Goal: Information Seeking & Learning: Learn about a topic

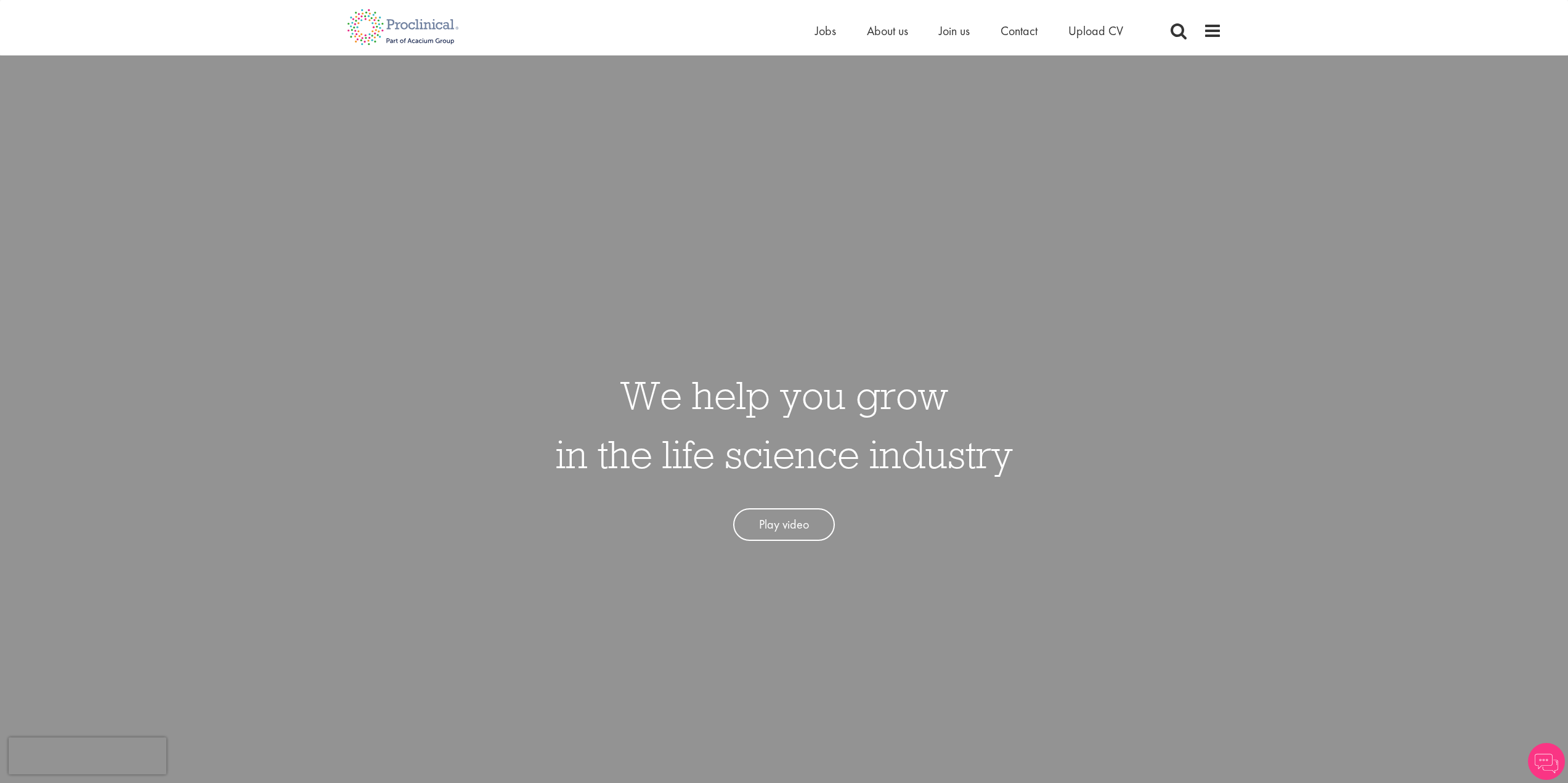
click at [829, 40] on div "Home Jobs About us Join us Contact Upload CV" at bounding box center [984, 34] width 339 height 25
click at [830, 27] on span "Jobs" at bounding box center [825, 31] width 21 height 16
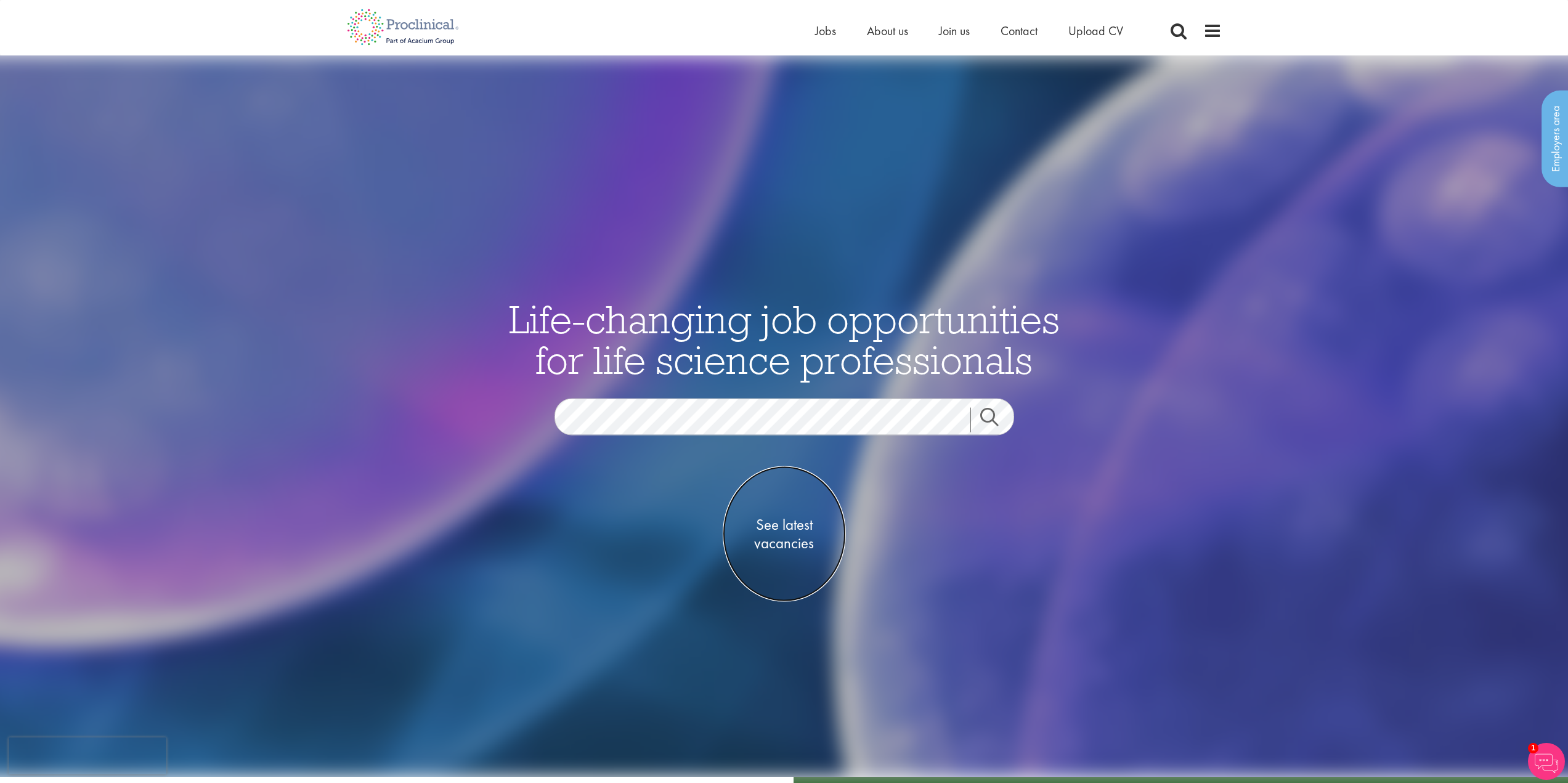
click at [800, 524] on span "See latest vacancies" at bounding box center [784, 535] width 123 height 37
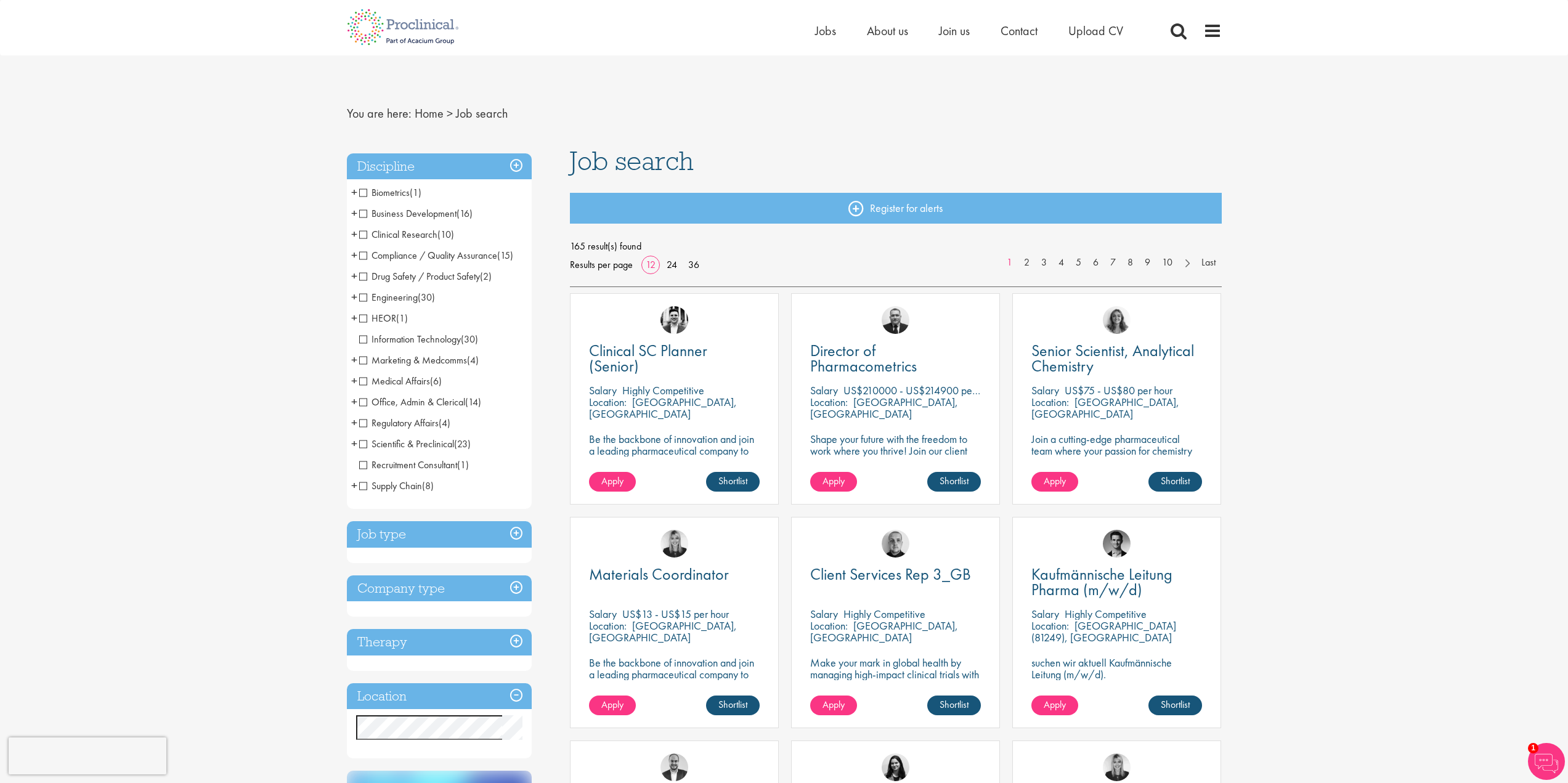
click at [365, 238] on span "Clinical Research" at bounding box center [398, 234] width 79 height 13
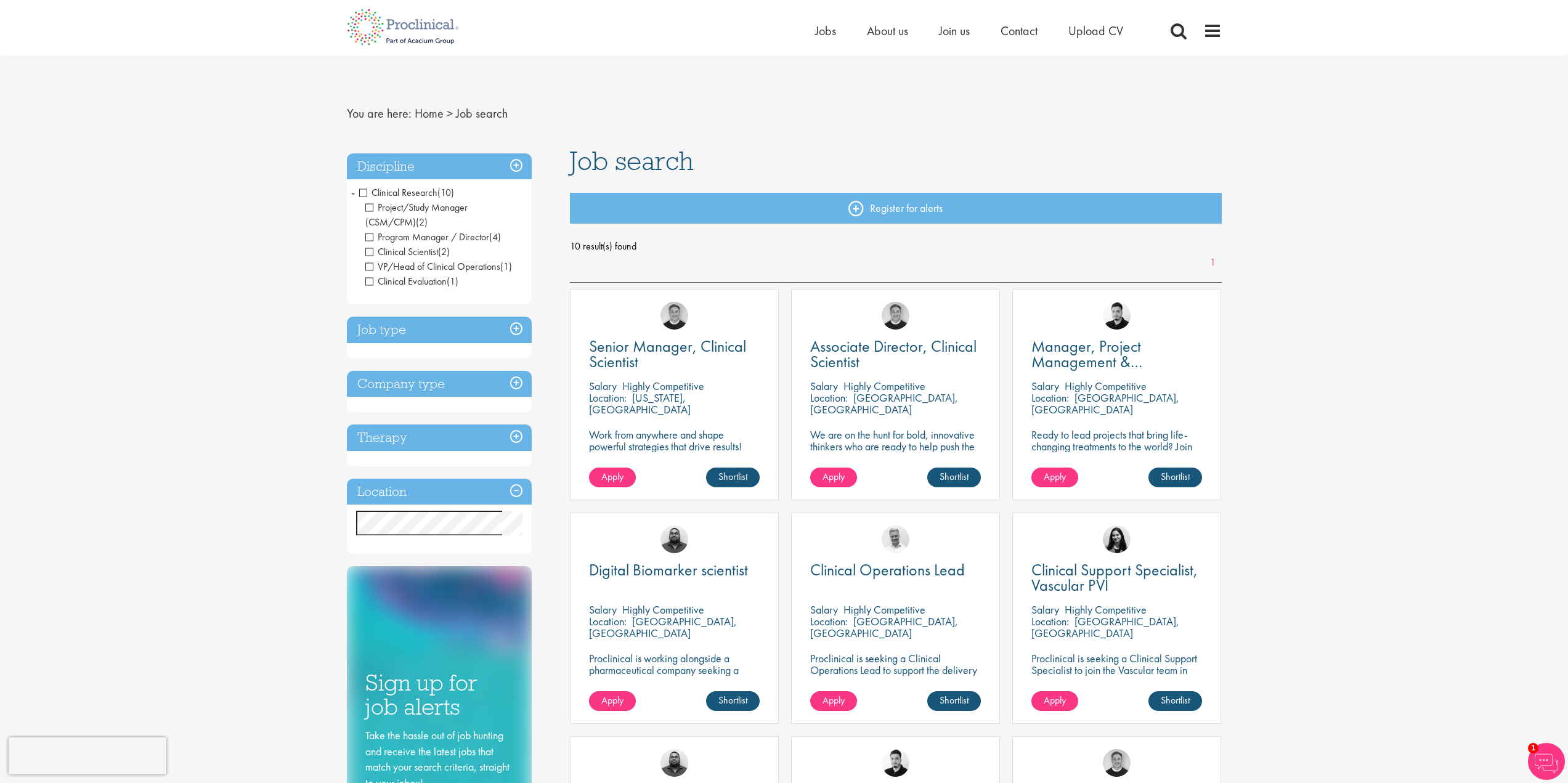
click at [426, 170] on h3 "Discipline" at bounding box center [439, 166] width 185 height 26
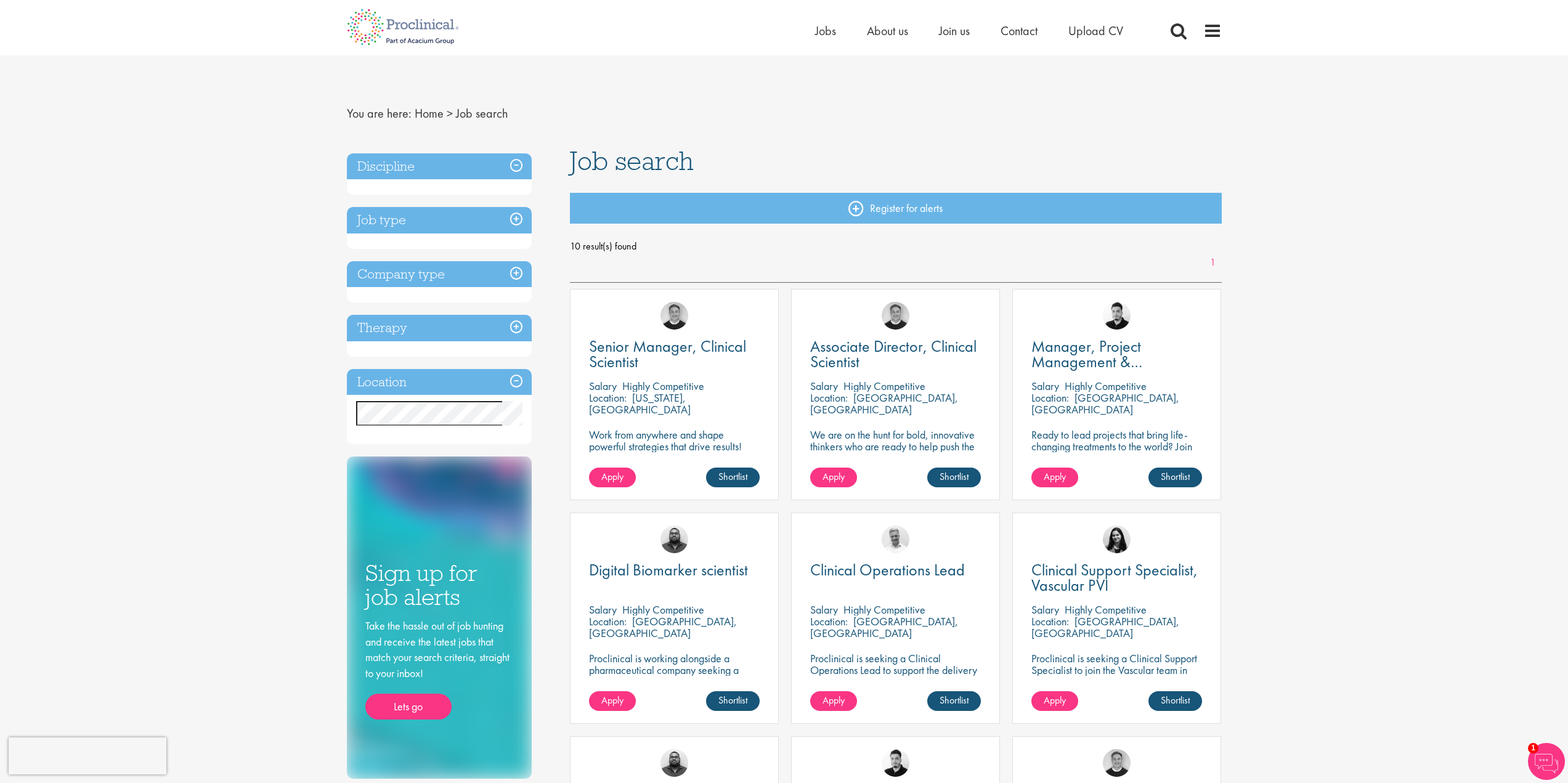
click at [418, 169] on h3 "Discipline" at bounding box center [439, 166] width 185 height 26
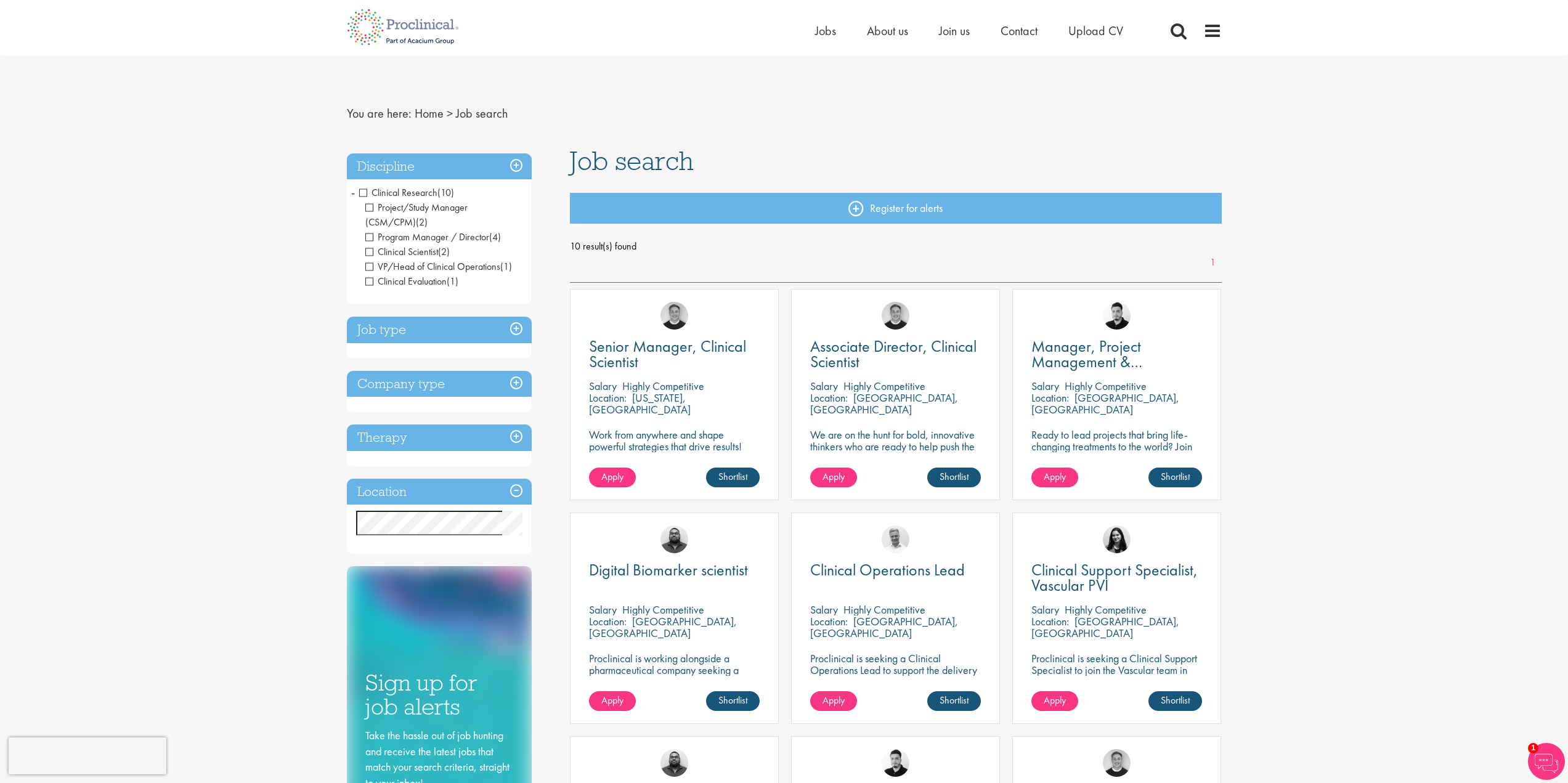
click at [363, 192] on span "Clinical Research" at bounding box center [398, 193] width 79 height 13
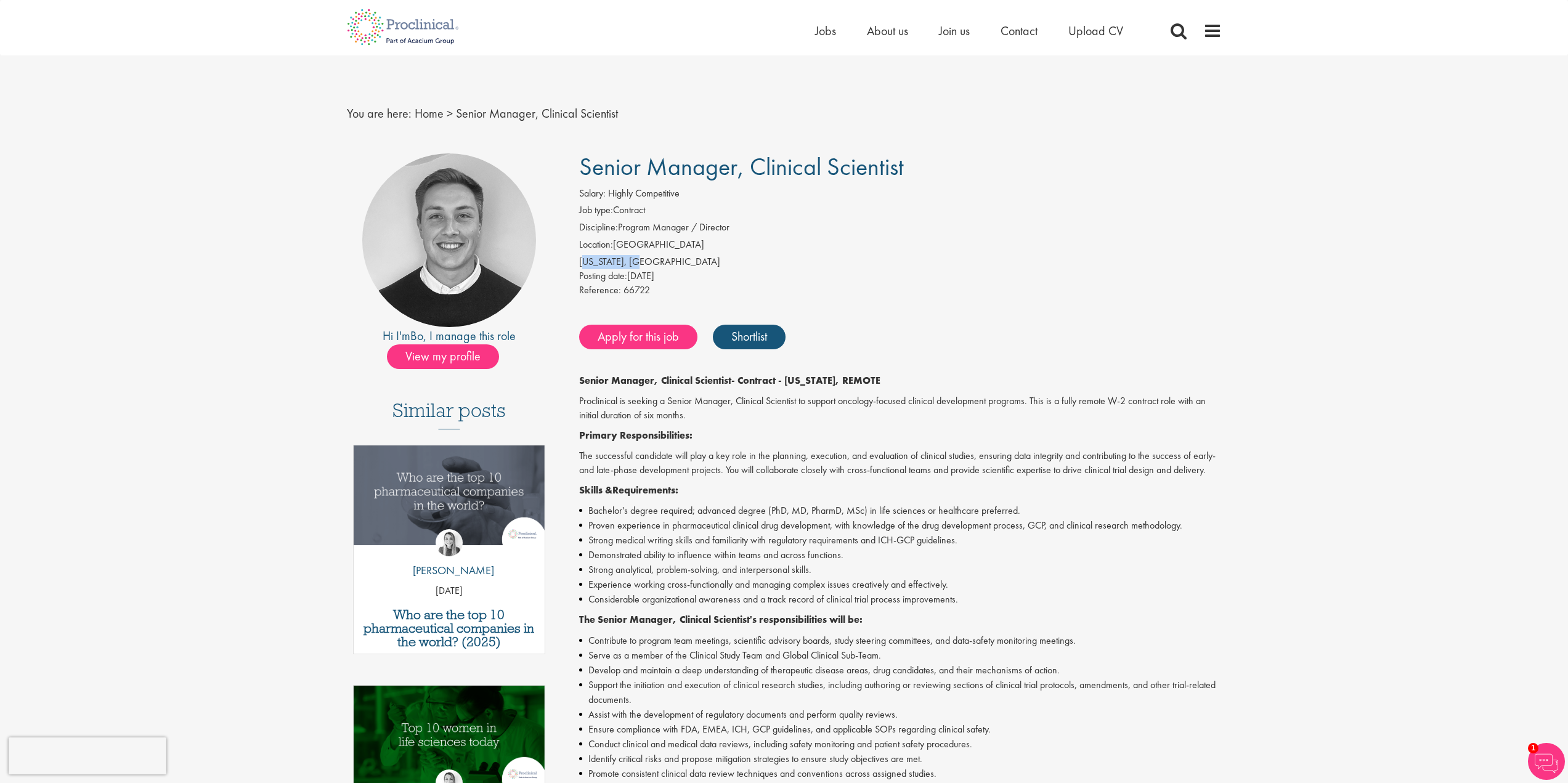
drag, startPoint x: 586, startPoint y: 264, endPoint x: 642, endPoint y: 255, distance: 56.7
click at [639, 255] on div "[US_STATE], [GEOGRAPHIC_DATA]" at bounding box center [901, 262] width 643 height 14
click at [660, 256] on div "[US_STATE], [GEOGRAPHIC_DATA]" at bounding box center [901, 262] width 643 height 14
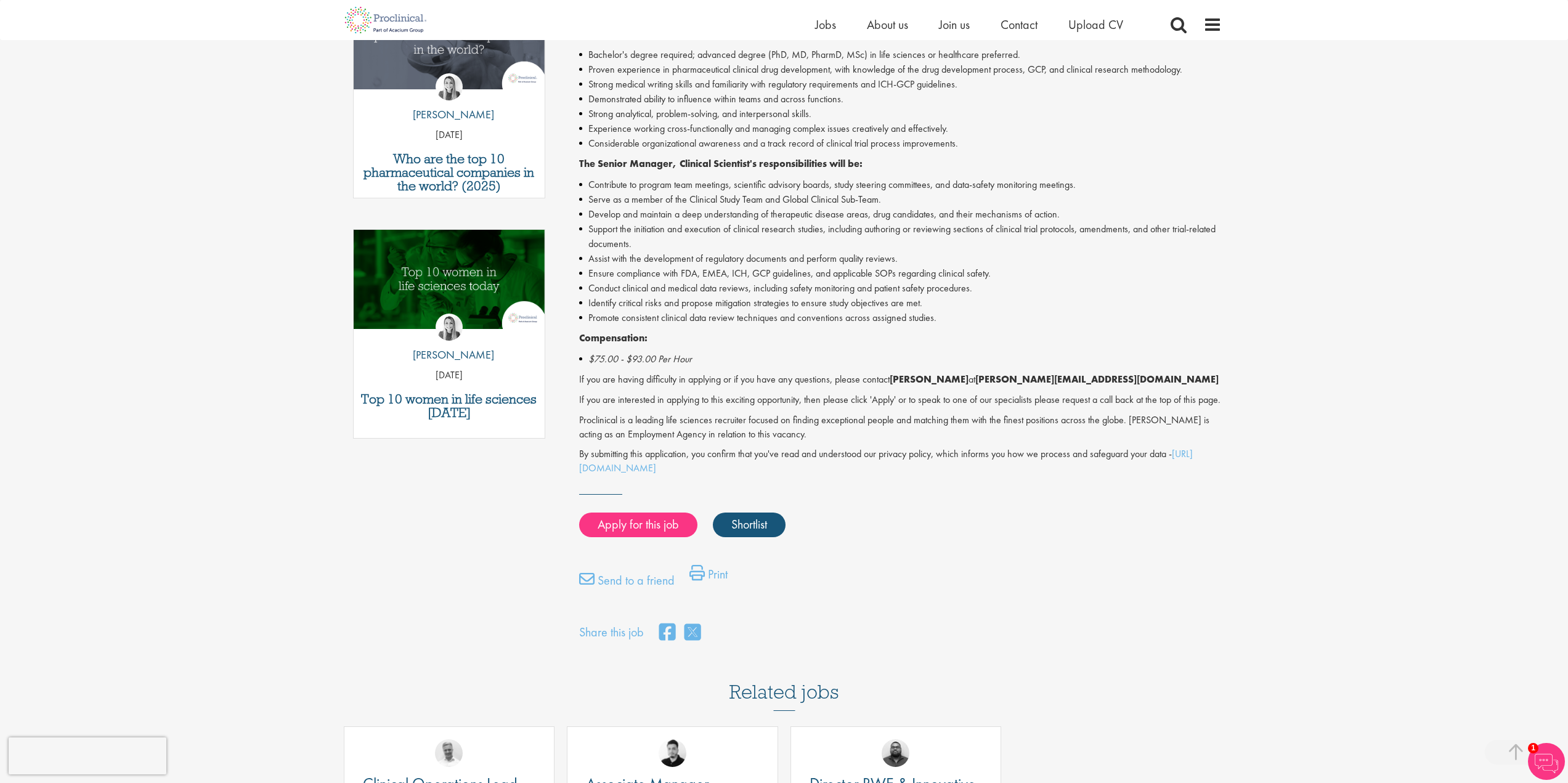
scroll to position [246, 0]
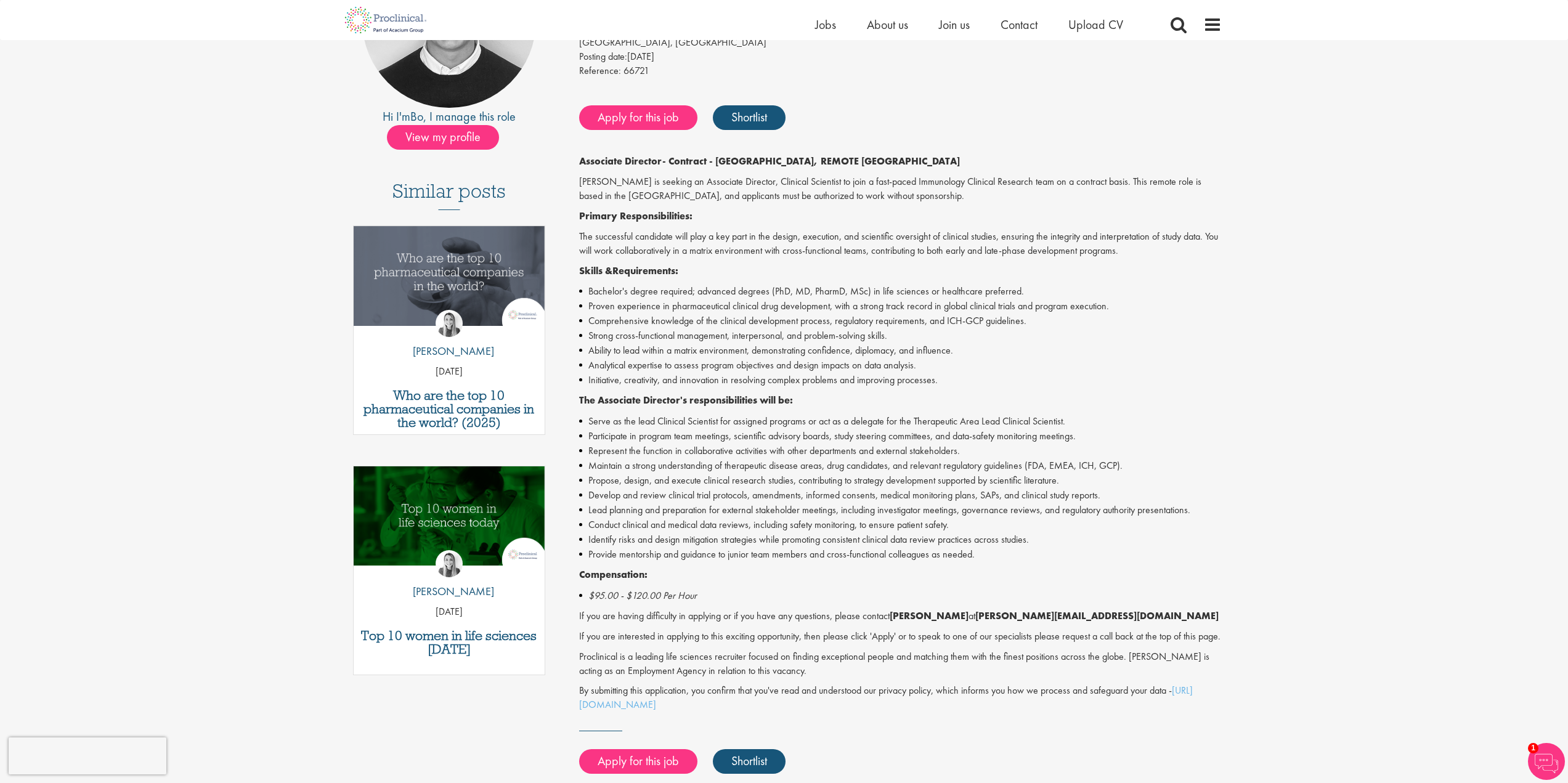
scroll to position [123, 0]
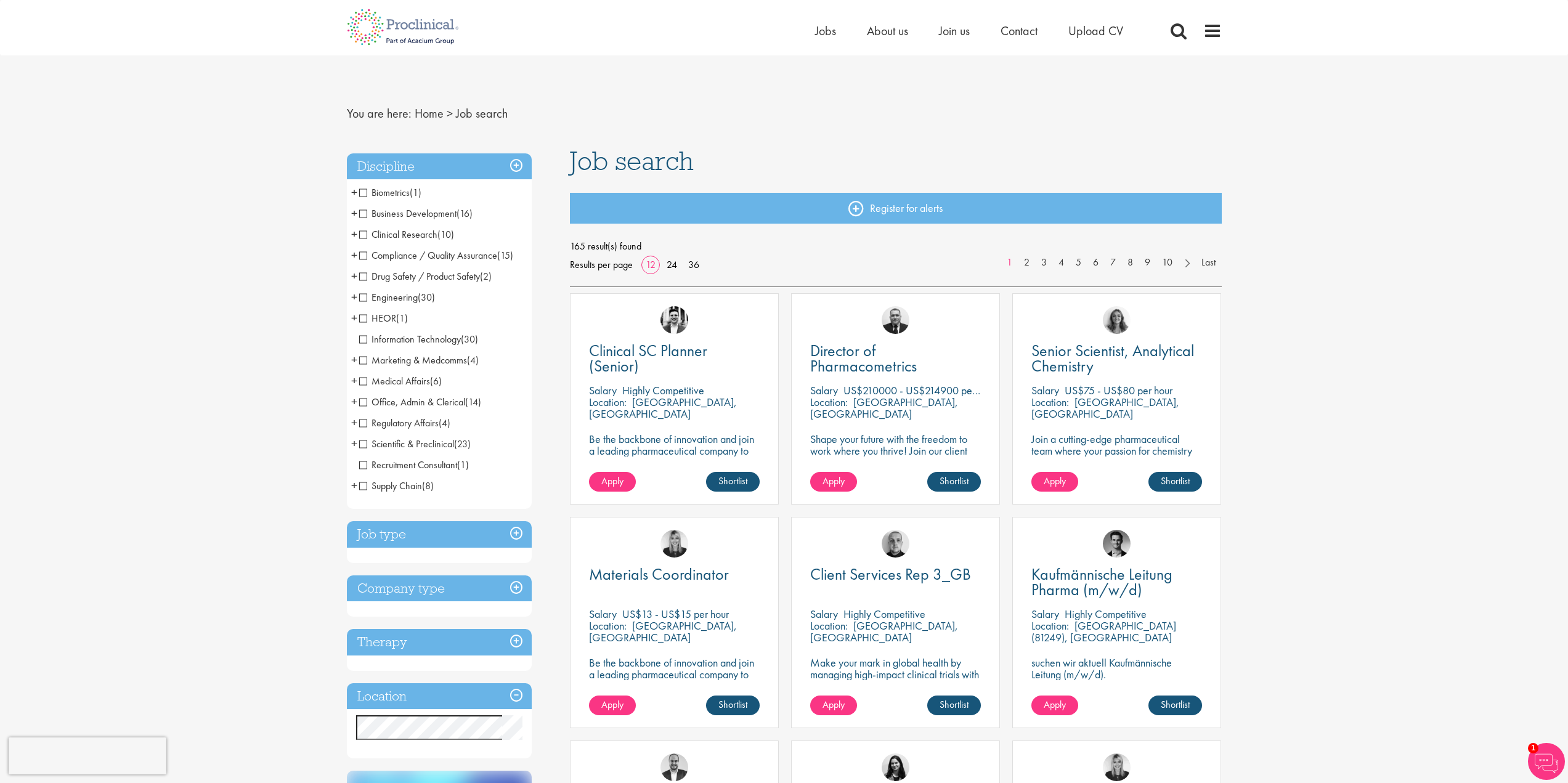
click at [363, 384] on span "Medical Affairs" at bounding box center [394, 381] width 71 height 13
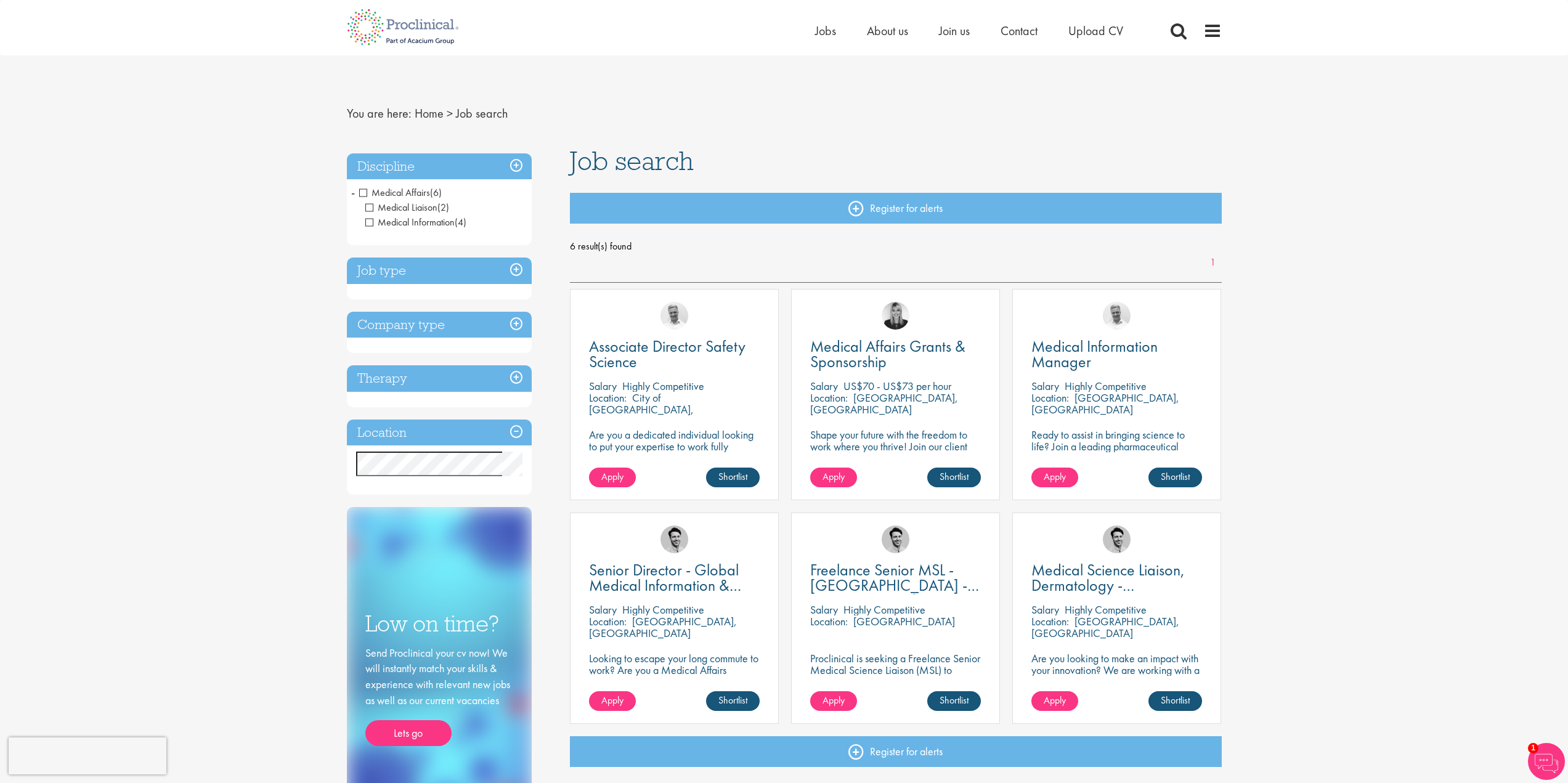
click at [366, 196] on span "Medical Affairs" at bounding box center [394, 193] width 71 height 13
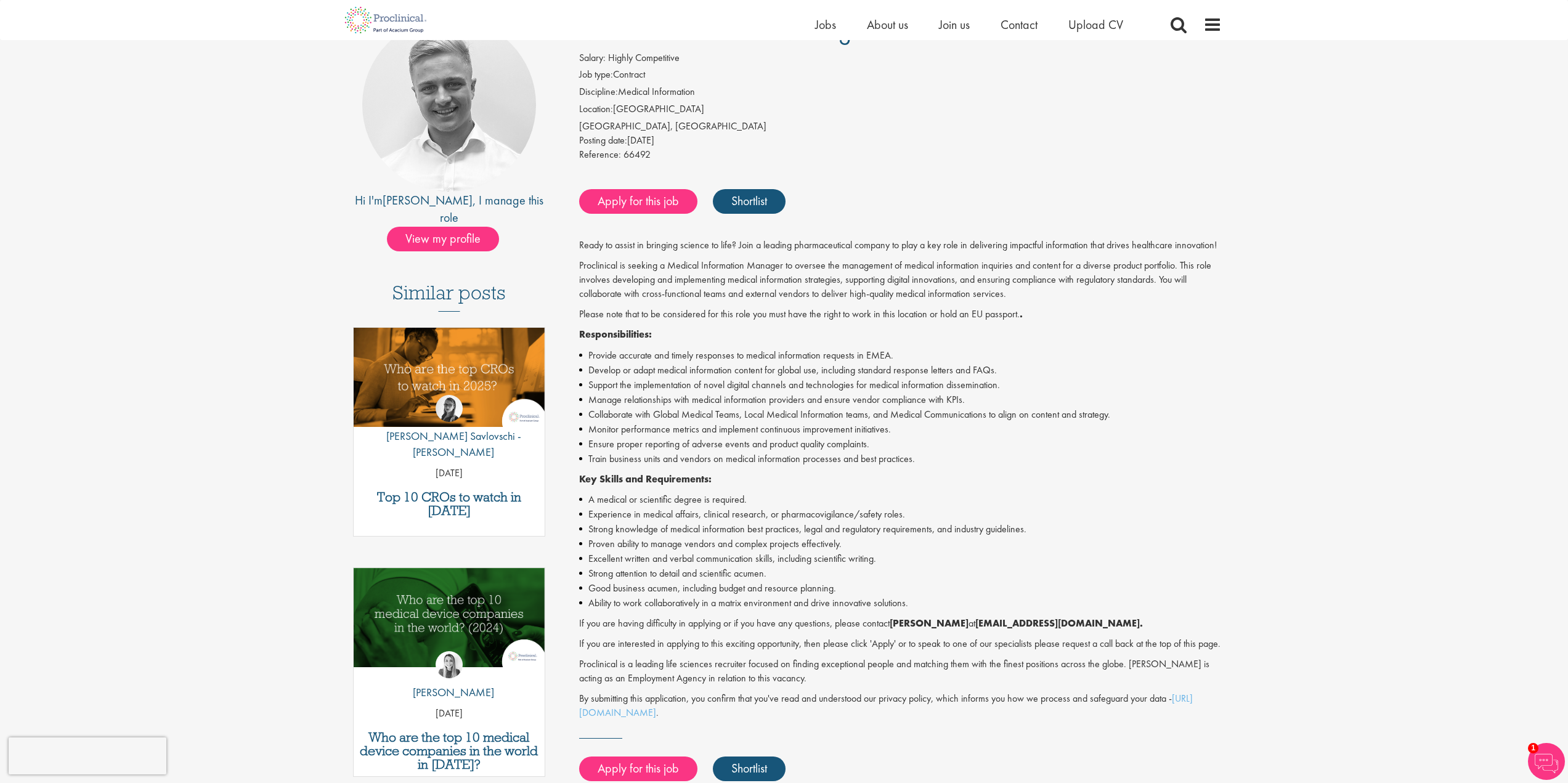
scroll to position [123, 0]
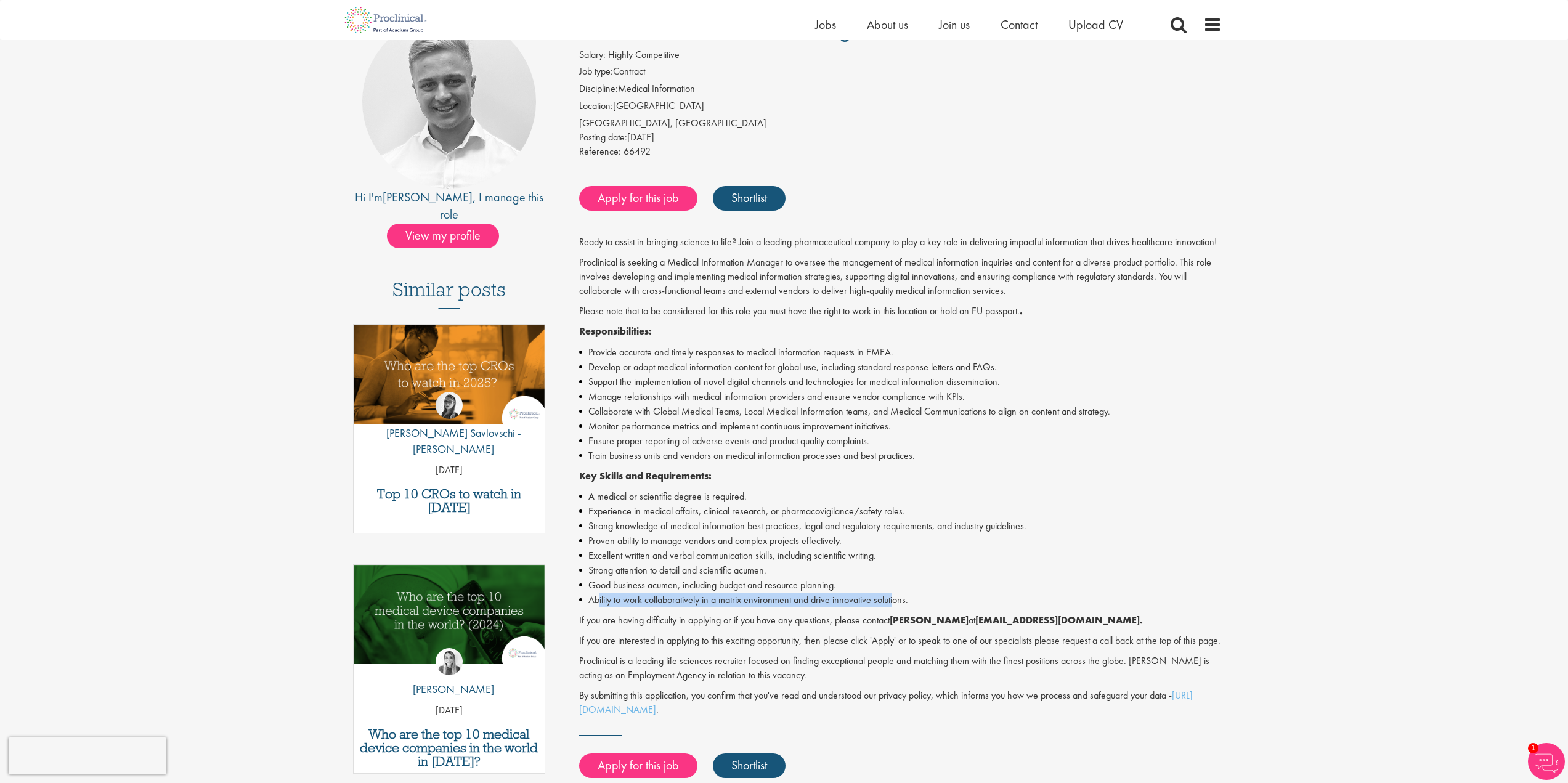
drag, startPoint x: 598, startPoint y: 597, endPoint x: 896, endPoint y: 598, distance: 298.0
click at [896, 598] on li "Ability to work collaboratively in a matrix environment and drive innovative so…" at bounding box center [901, 600] width 643 height 15
click at [861, 605] on li "Ability to work collaboratively in a matrix environment and drive innovative so…" at bounding box center [901, 600] width 643 height 15
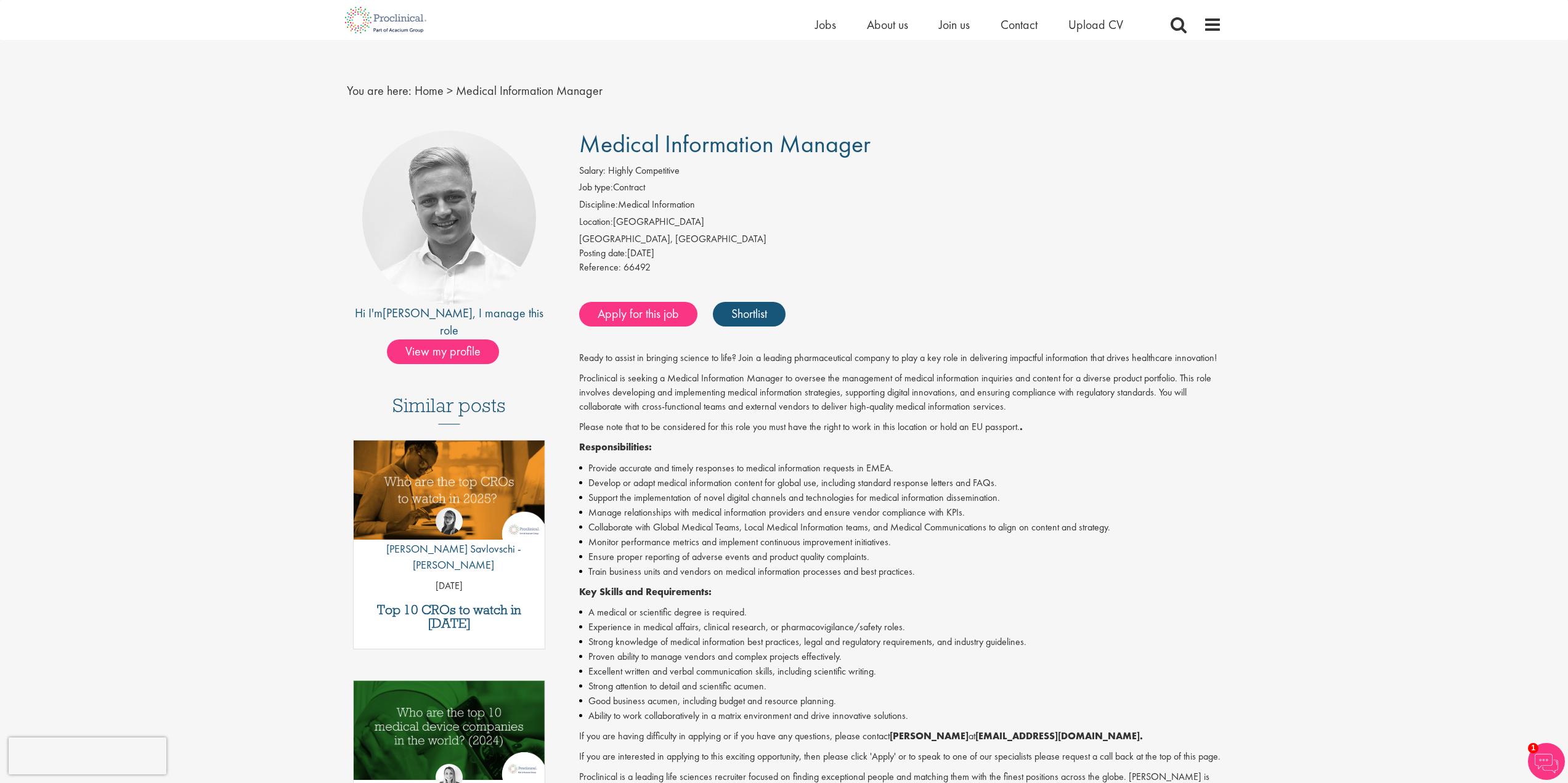
scroll to position [0, 0]
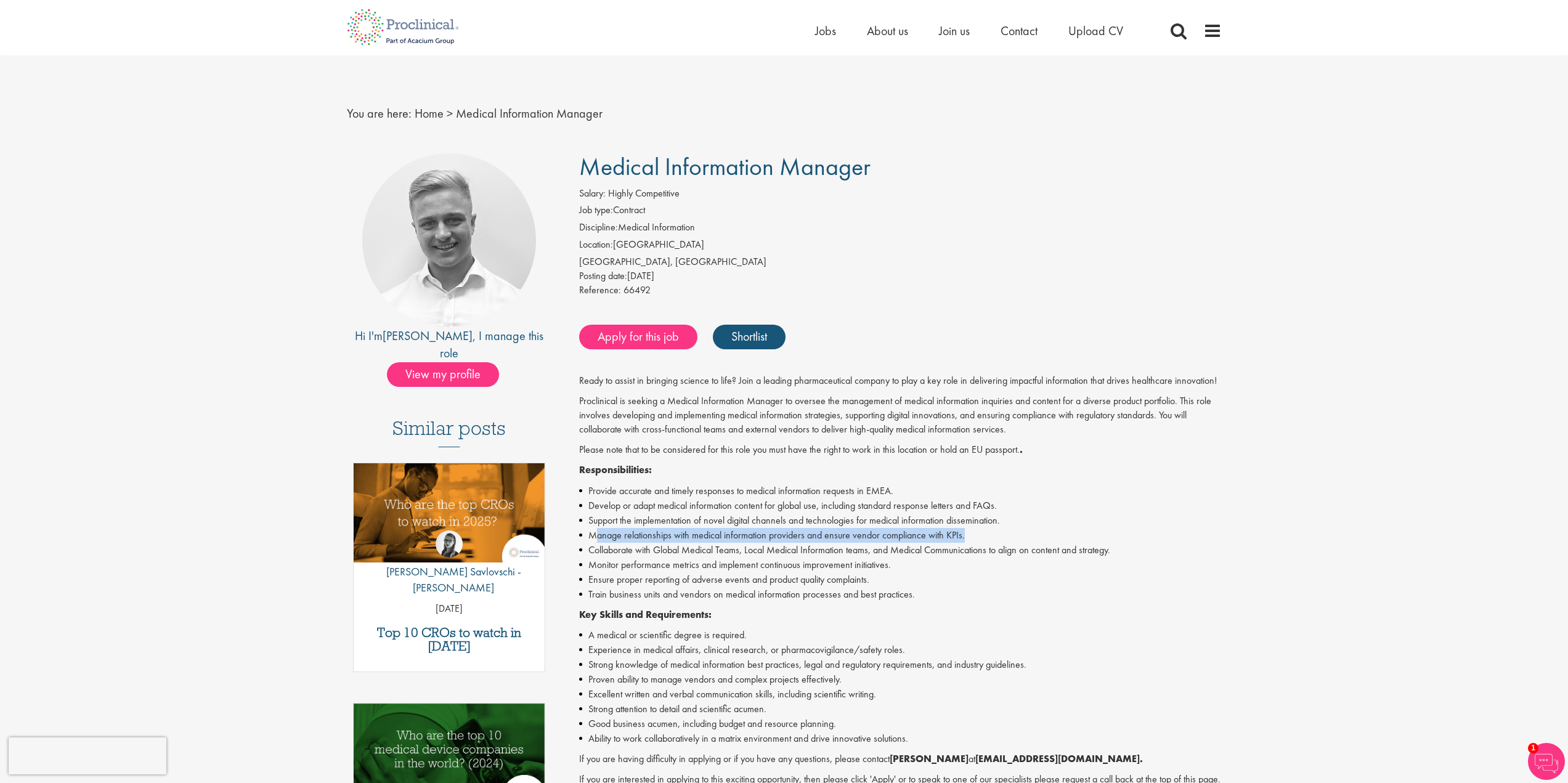
drag, startPoint x: 597, startPoint y: 538, endPoint x: 988, endPoint y: 537, distance: 391.0
click at [988, 537] on li "Manage relationships with medical information providers and ensure vendor compl…" at bounding box center [901, 535] width 643 height 15
click at [828, 552] on li "Collaborate with Global Medical Teams, Local Medical Information teams, and Med…" at bounding box center [901, 550] width 643 height 15
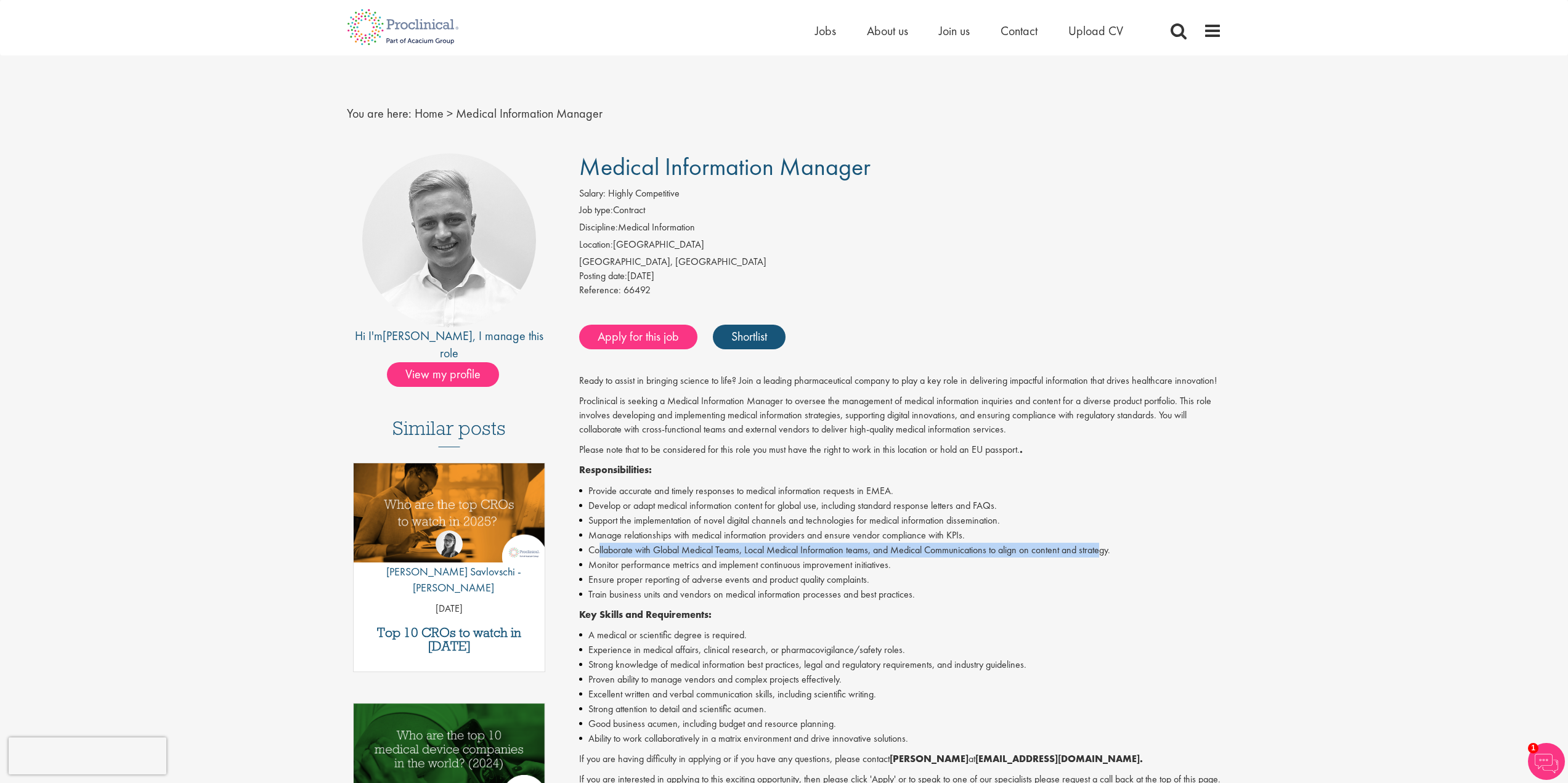
drag, startPoint x: 600, startPoint y: 552, endPoint x: 1103, endPoint y: 550, distance: 503.0
click at [1103, 550] on li "Collaborate with Global Medical Teams, Local Medical Information teams, and Med…" at bounding box center [901, 550] width 643 height 15
click at [1062, 554] on li "Collaborate with Global Medical Teams, Local Medical Information teams, and Med…" at bounding box center [901, 550] width 643 height 15
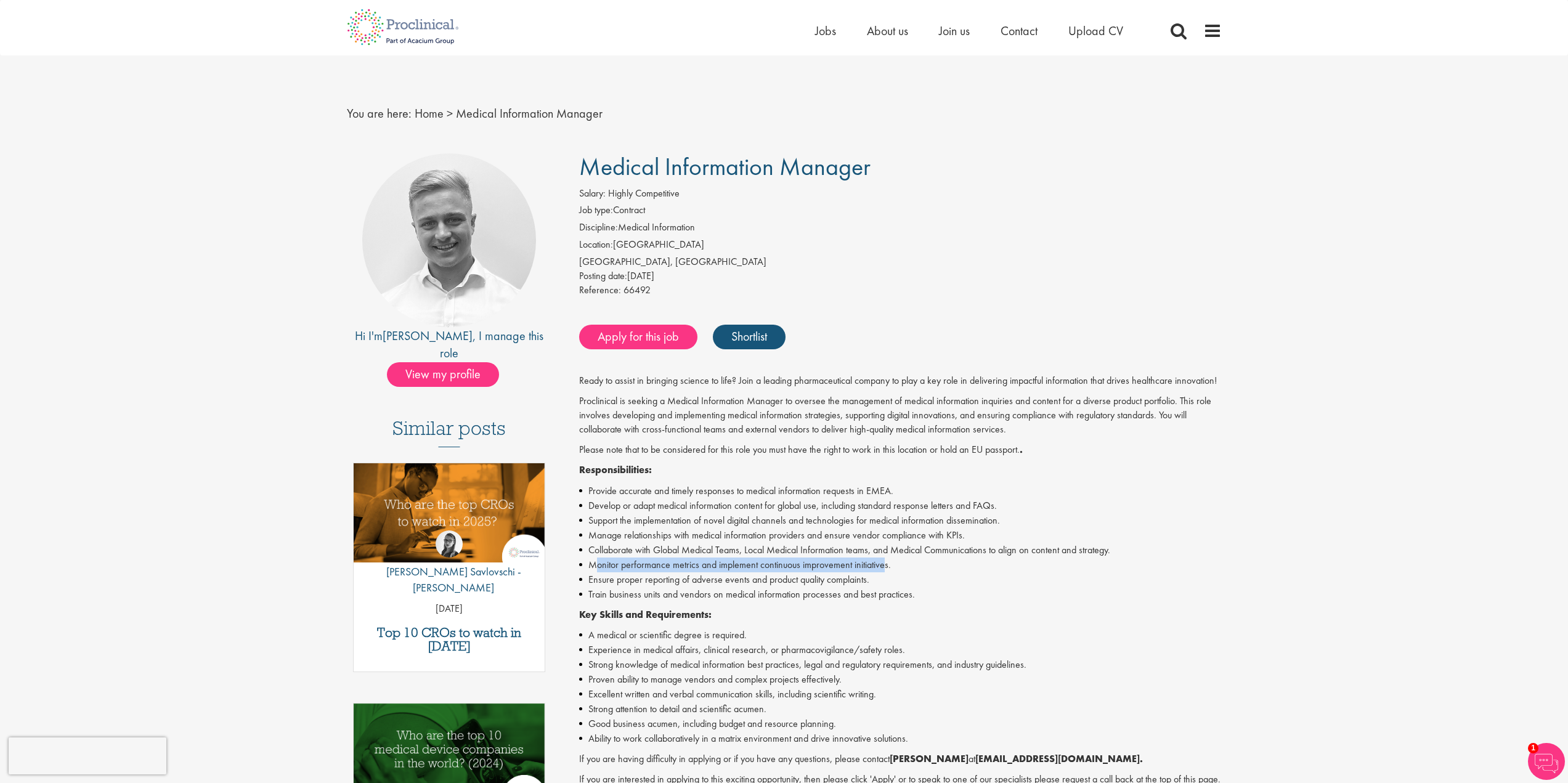
drag, startPoint x: 597, startPoint y: 567, endPoint x: 886, endPoint y: 562, distance: 289.0
click at [886, 562] on li "Monitor performance metrics and implement continuous improvement initiatives." at bounding box center [901, 565] width 643 height 15
click at [812, 558] on li "Monitor performance metrics and implement continuous improvement initiatives." at bounding box center [901, 565] width 643 height 15
drag, startPoint x: 602, startPoint y: 575, endPoint x: 871, endPoint y: 582, distance: 269.1
click at [871, 582] on li "Ensure proper reporting of adverse events and product quality complaints." at bounding box center [901, 580] width 643 height 15
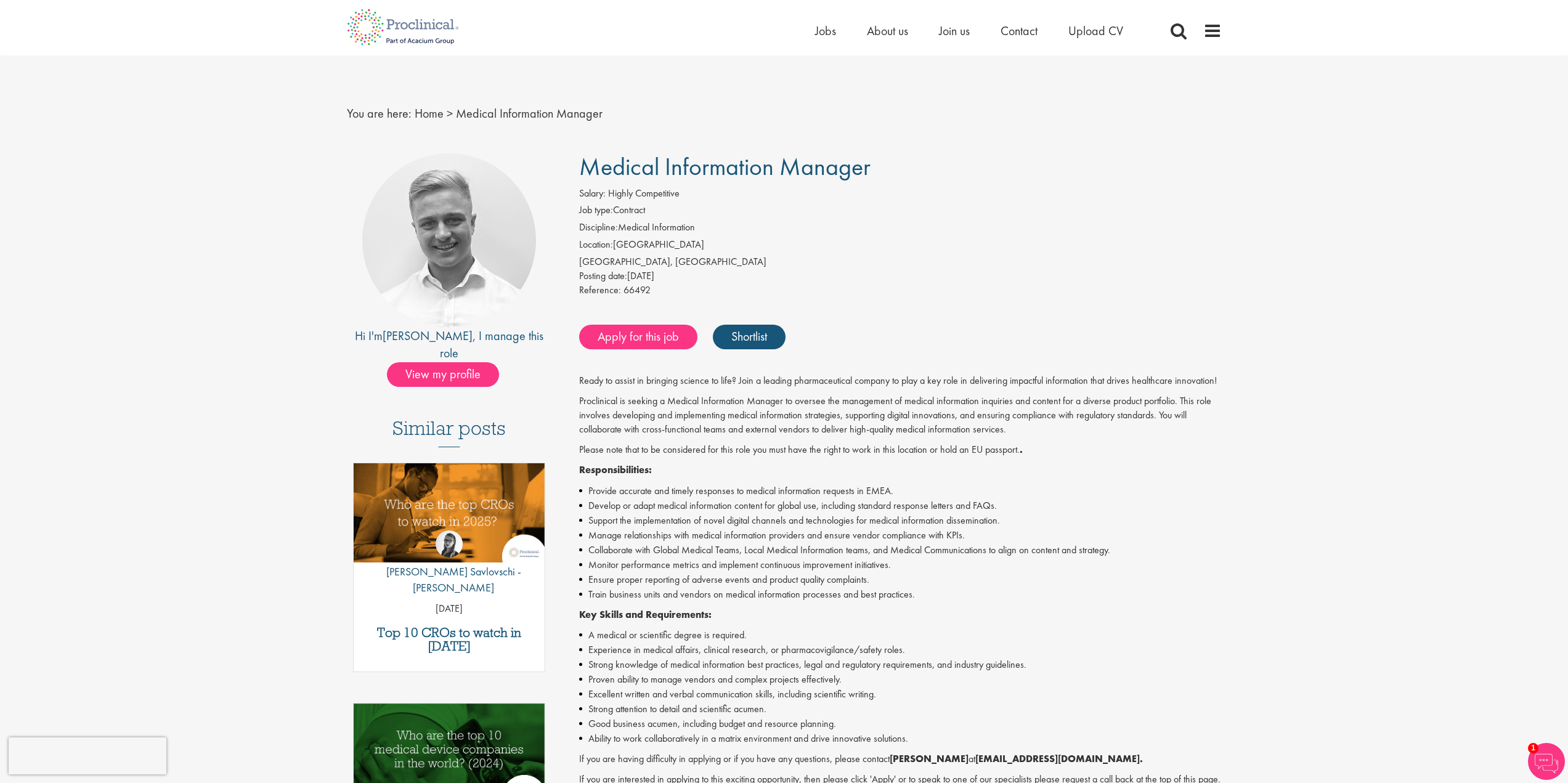
click at [787, 595] on li "Train business units and vendors on medical information processes and best prac…" at bounding box center [901, 595] width 643 height 15
drag, startPoint x: 586, startPoint y: 448, endPoint x: 1008, endPoint y: 450, distance: 422.0
click at [1008, 450] on p "Please note that to be considered for this role you must have the right to work…" at bounding box center [901, 450] width 643 height 14
click at [1001, 450] on p "Please note that to be considered for this role you must have the right to work…" at bounding box center [901, 450] width 643 height 14
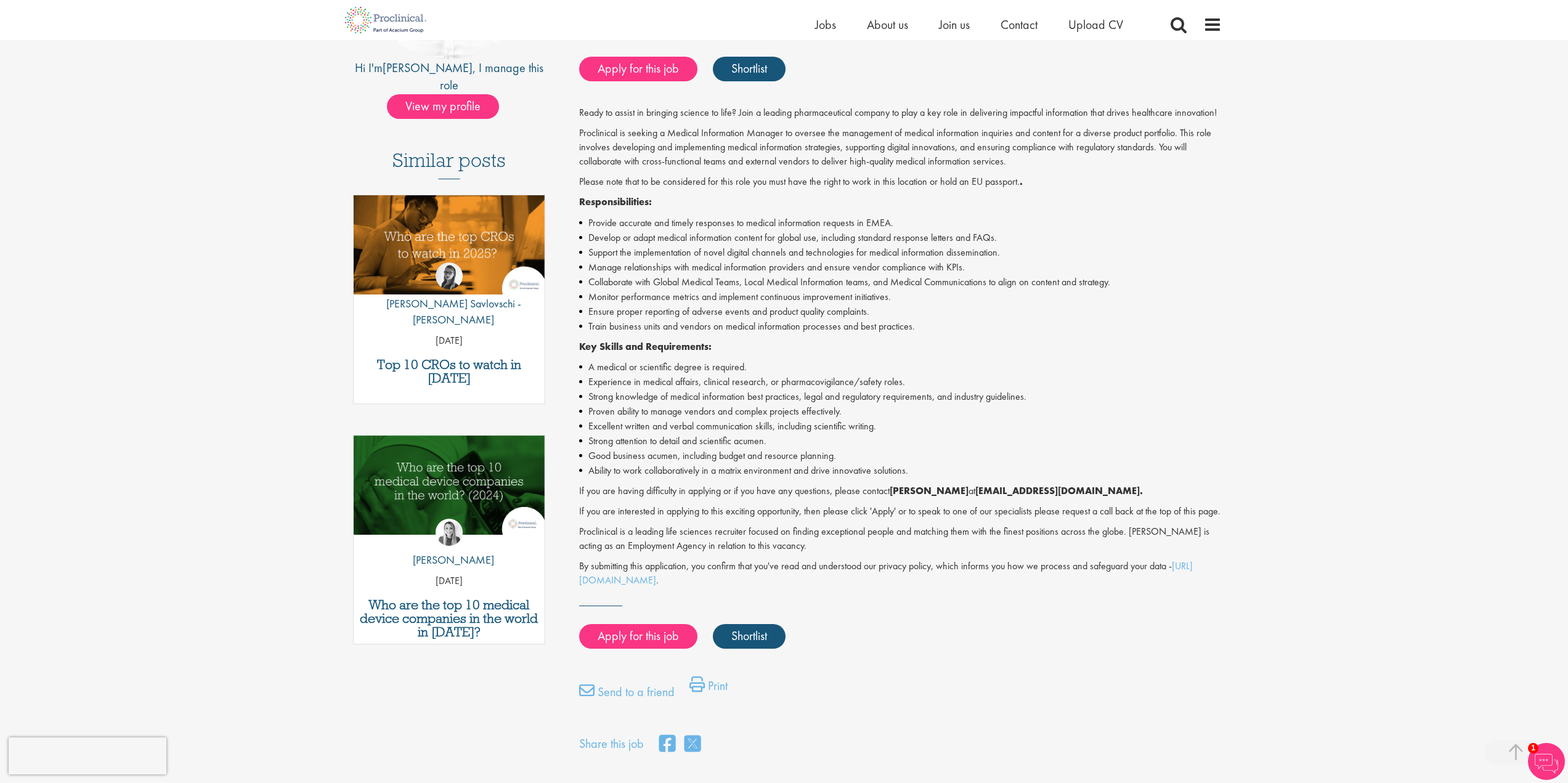
scroll to position [246, 0]
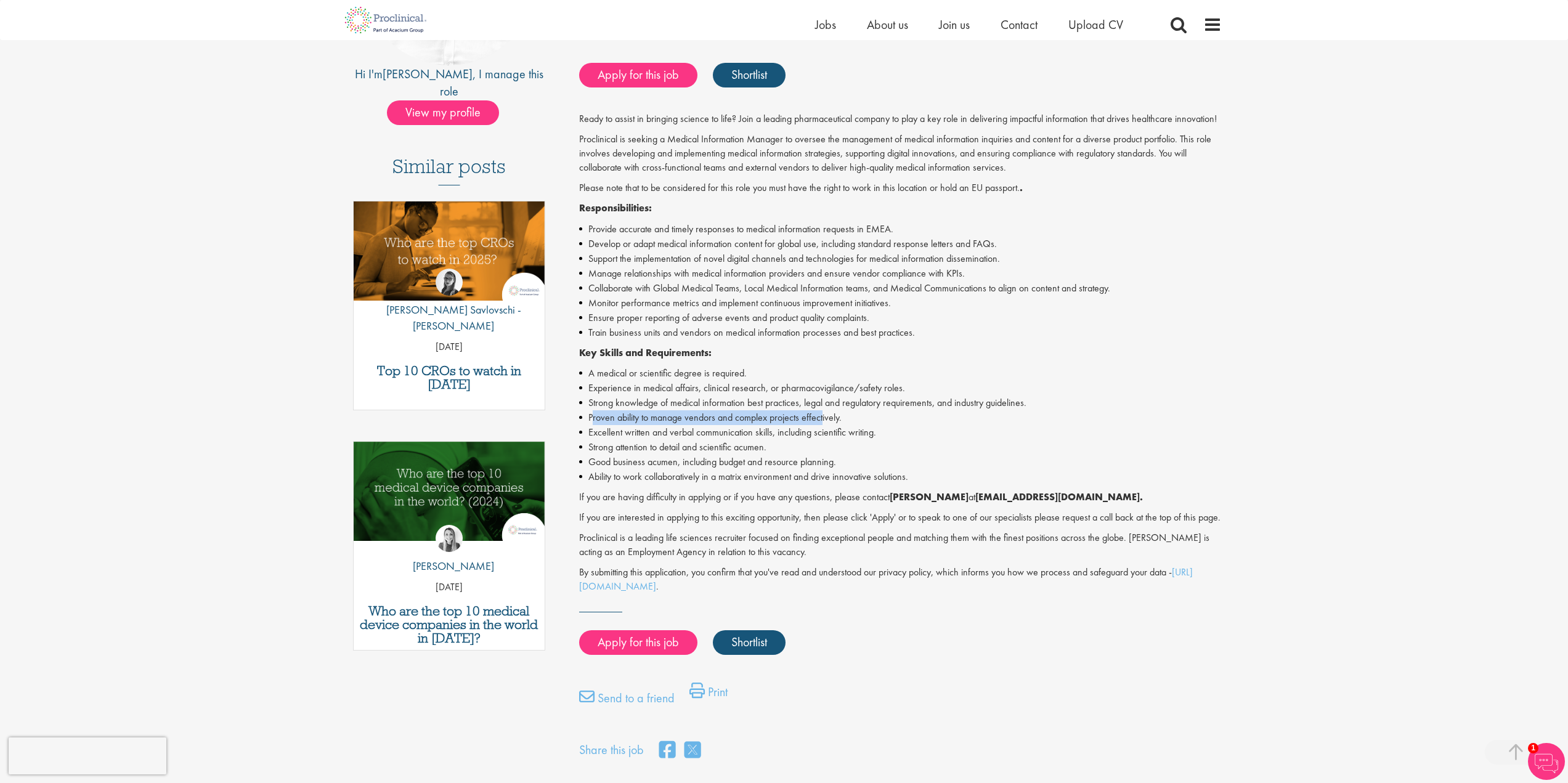
drag, startPoint x: 593, startPoint y: 413, endPoint x: 824, endPoint y: 418, distance: 231.1
click at [824, 418] on li "Proven ability to manage vendors and complex projects effectively." at bounding box center [901, 418] width 643 height 15
click at [774, 422] on li "Proven ability to manage vendors and complex projects effectively." at bounding box center [901, 418] width 643 height 15
drag, startPoint x: 592, startPoint y: 446, endPoint x: 769, endPoint y: 446, distance: 177.0
click at [769, 446] on li "Strong attention to detail and scientific acumen." at bounding box center [901, 447] width 643 height 15
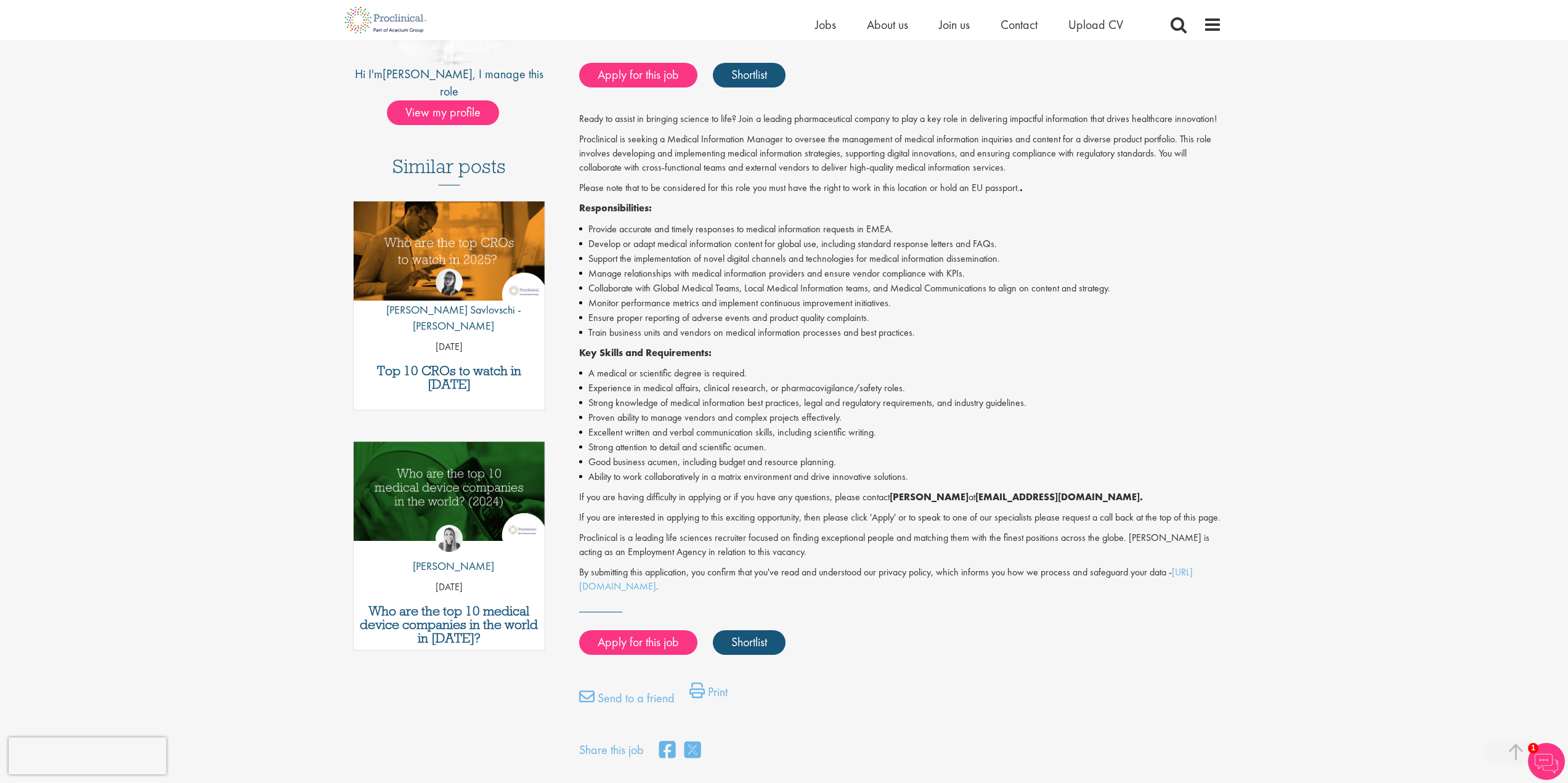
click at [670, 465] on li "Good business acumen, including budget and resource planning." at bounding box center [901, 462] width 643 height 15
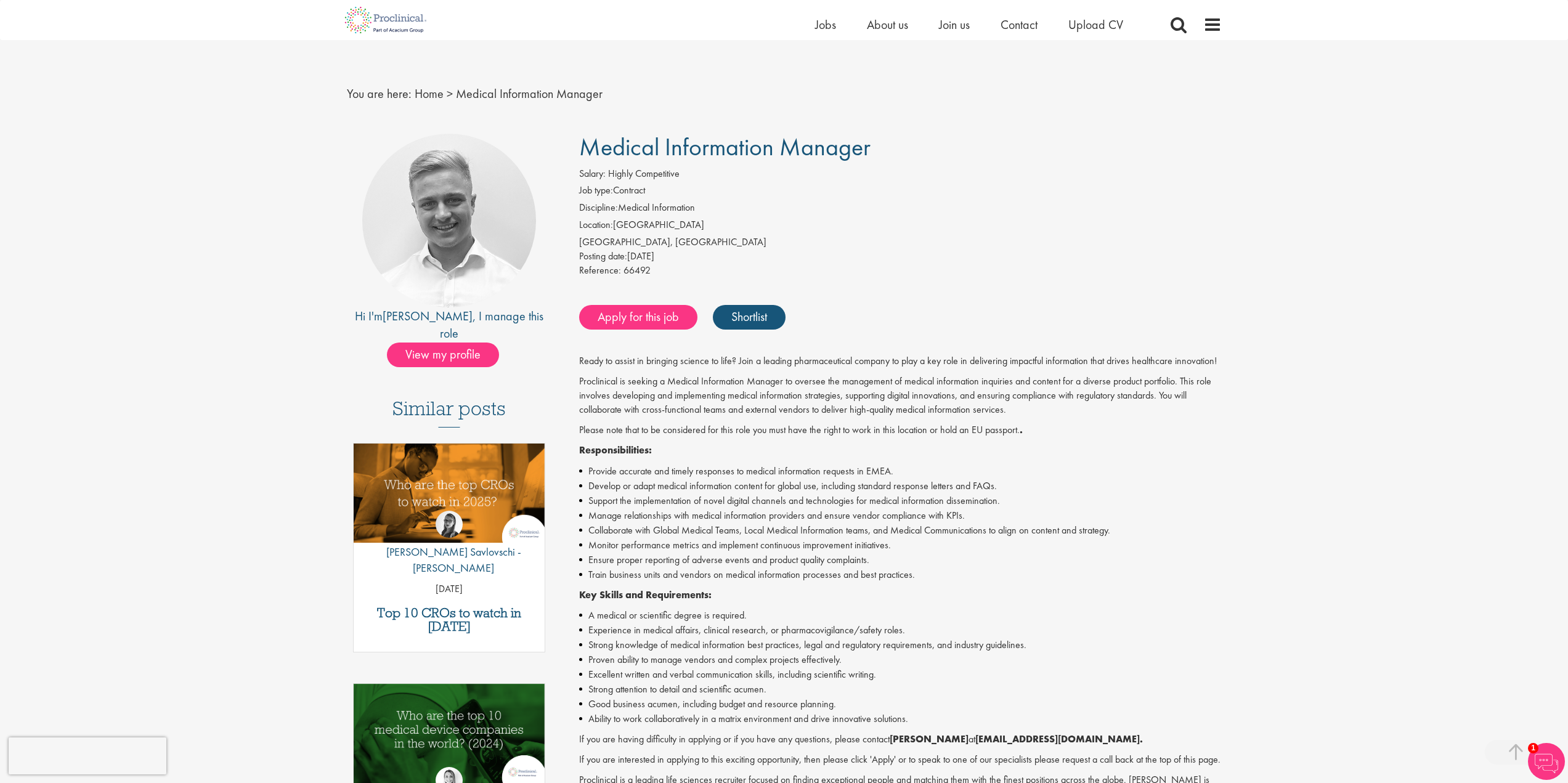
scroll to position [0, 0]
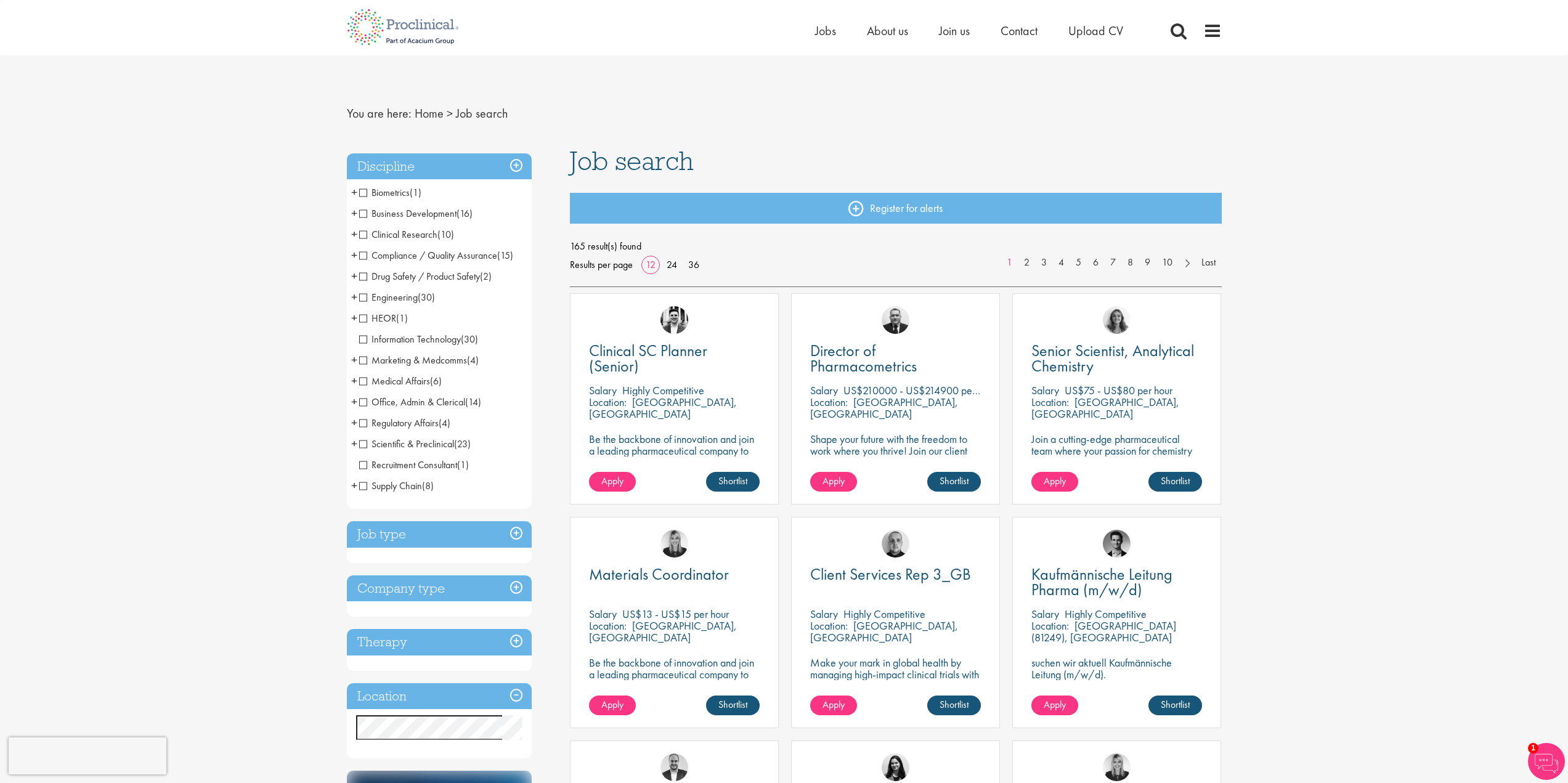
click at [381, 384] on span "Medical Affairs" at bounding box center [394, 381] width 71 height 13
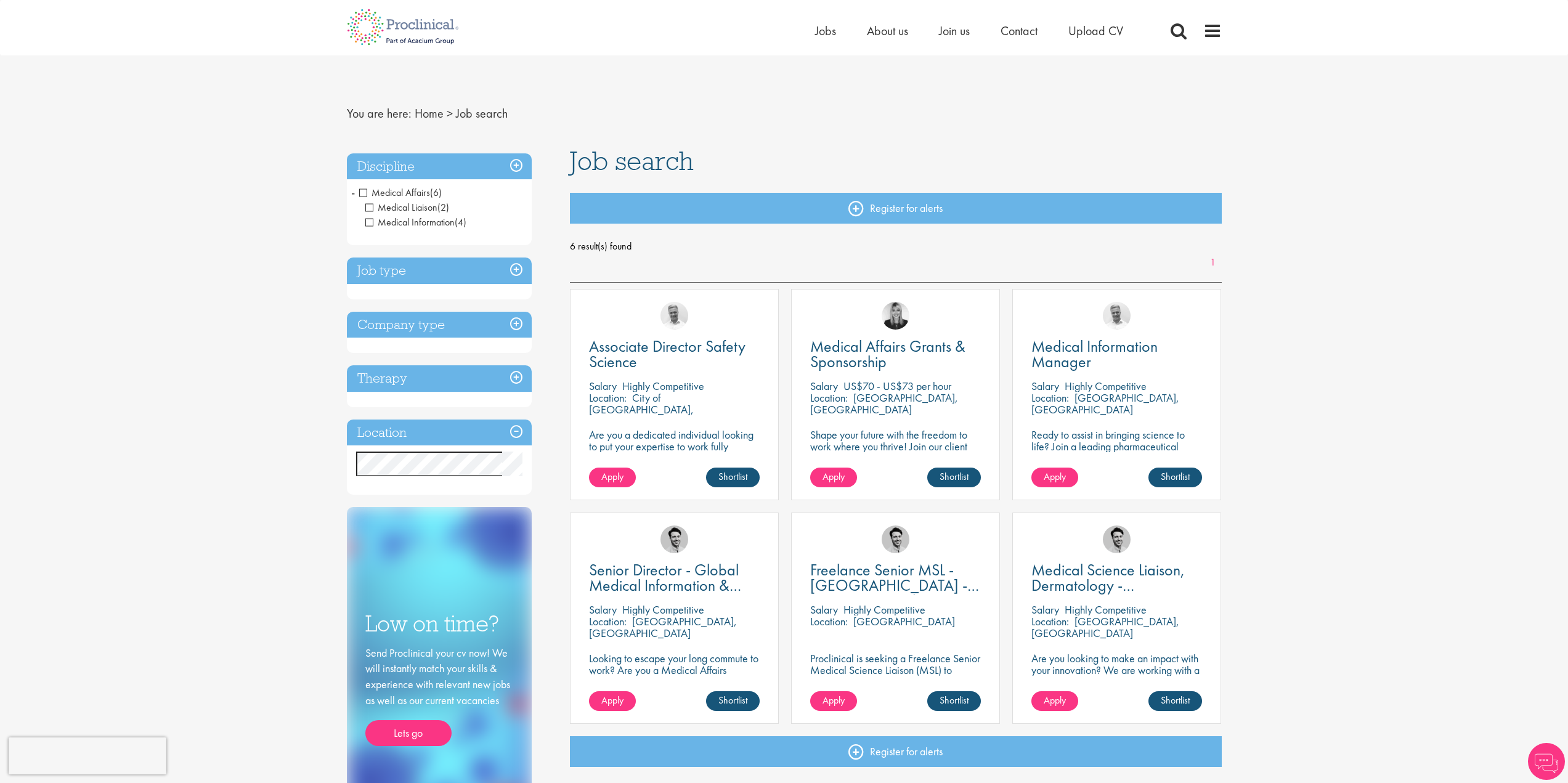
click at [367, 193] on span "Medical Affairs" at bounding box center [394, 193] width 71 height 13
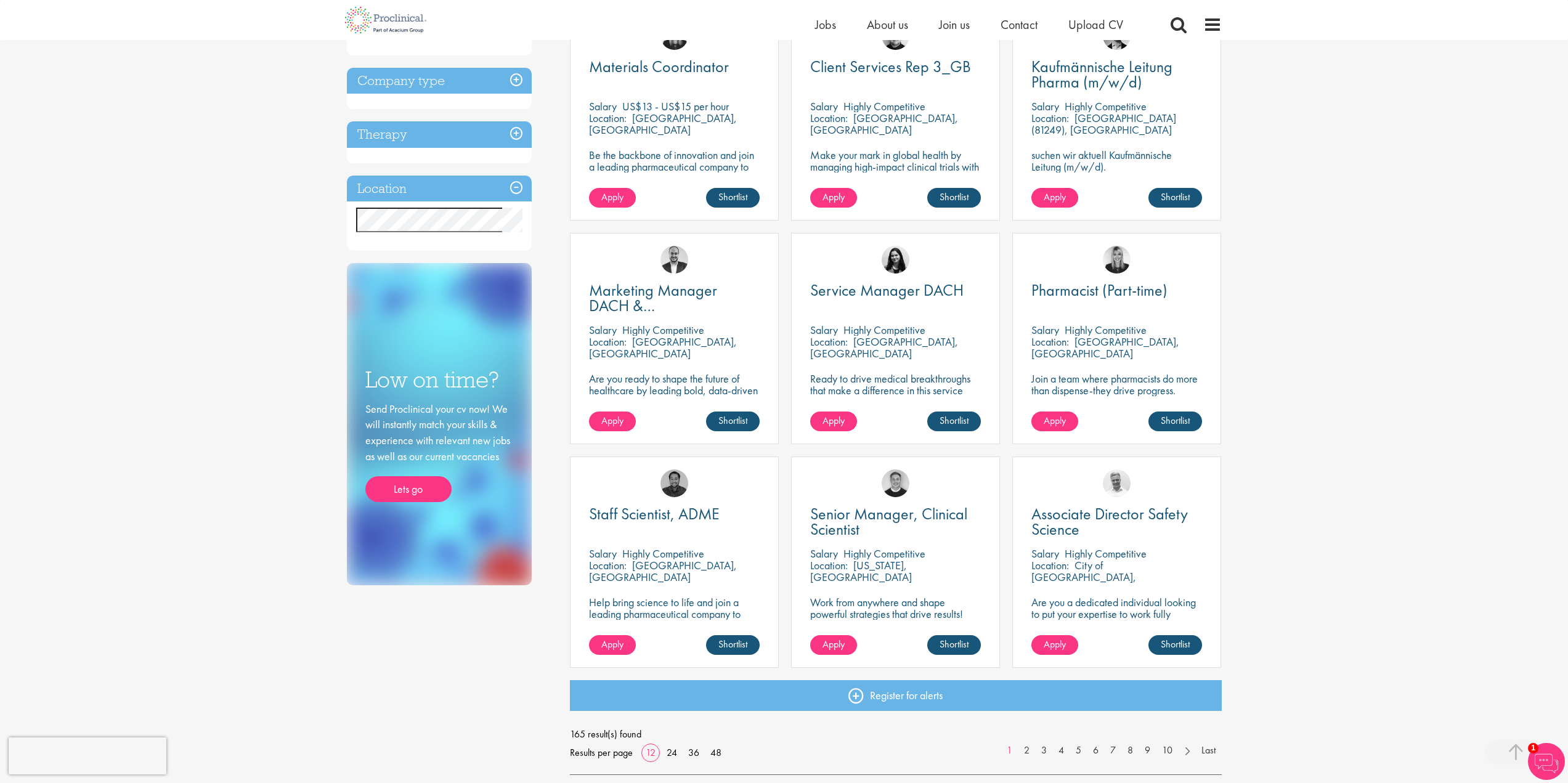
scroll to position [493, 0]
